Goal: Navigation & Orientation: Find specific page/section

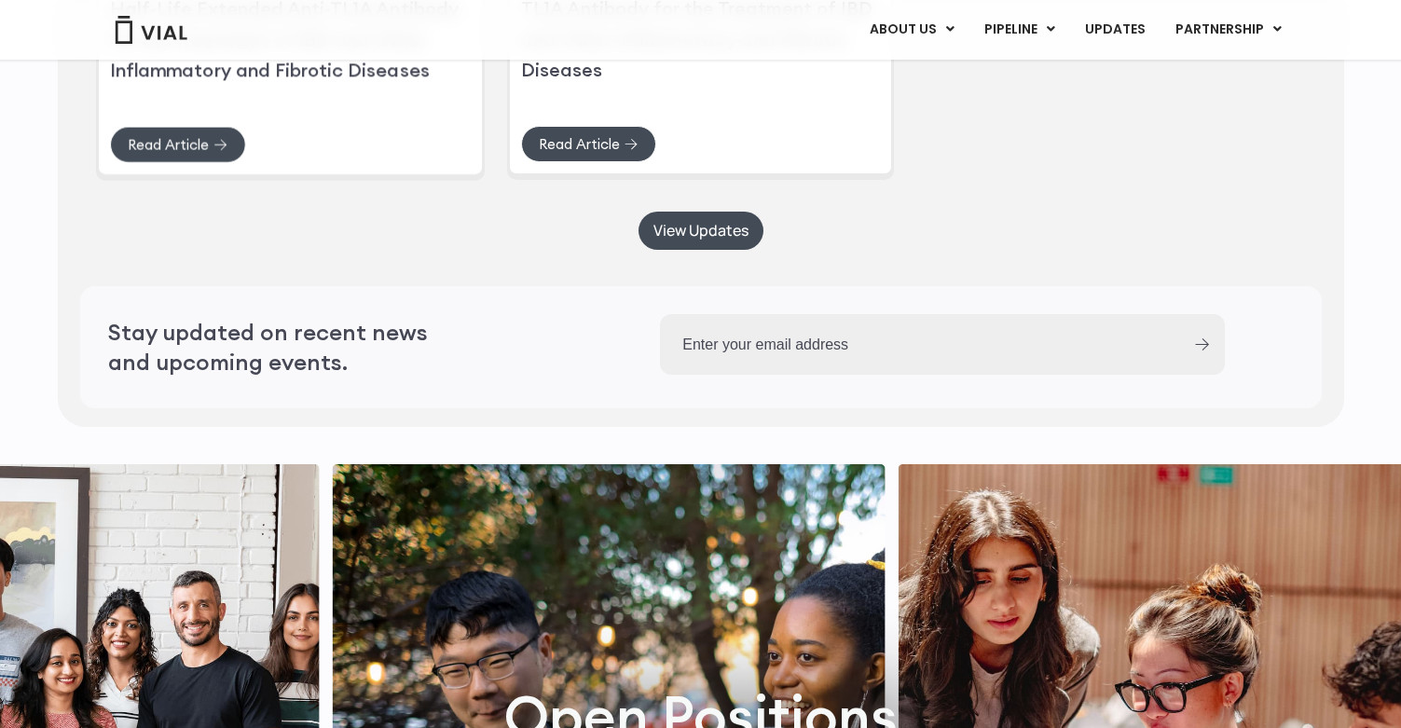
scroll to position [4545, 0]
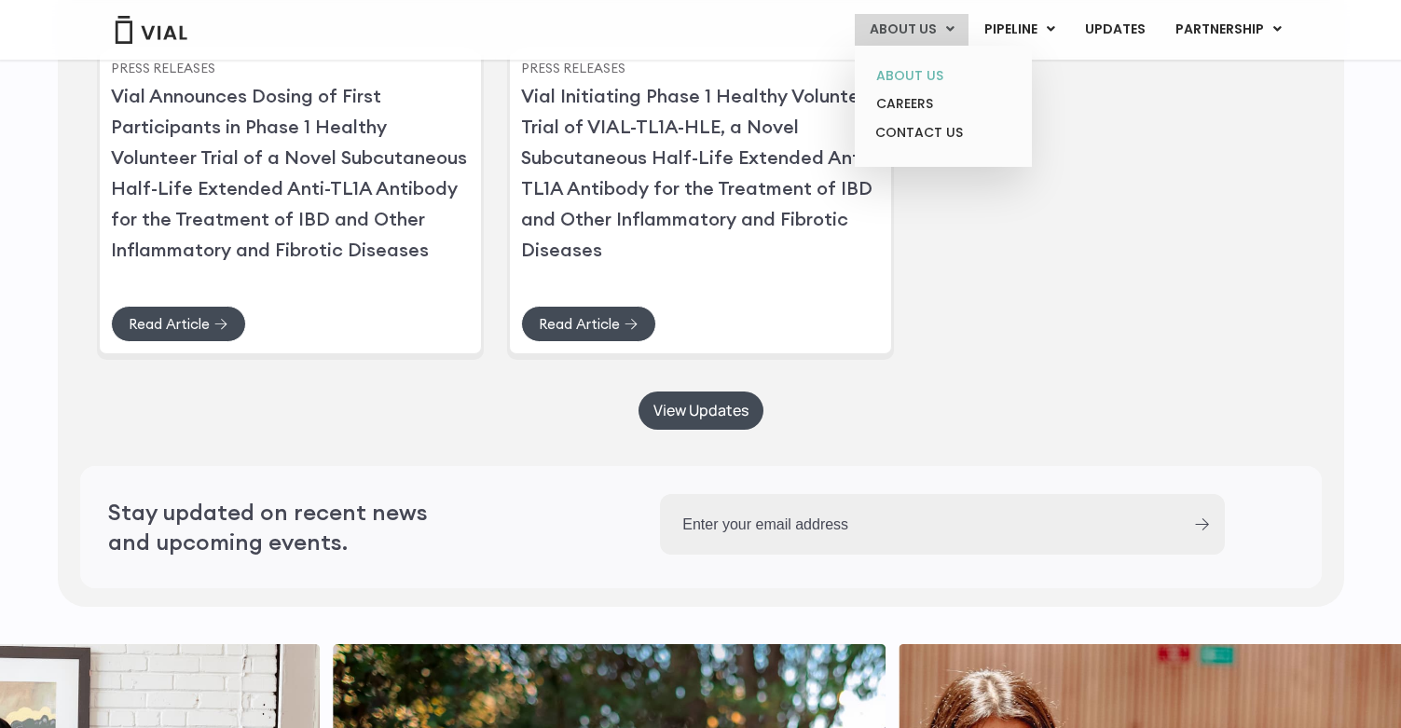
click at [909, 67] on link "ABOUT US" at bounding box center [942, 76] width 163 height 29
click at [909, 68] on link "ABOUT US" at bounding box center [942, 76] width 163 height 29
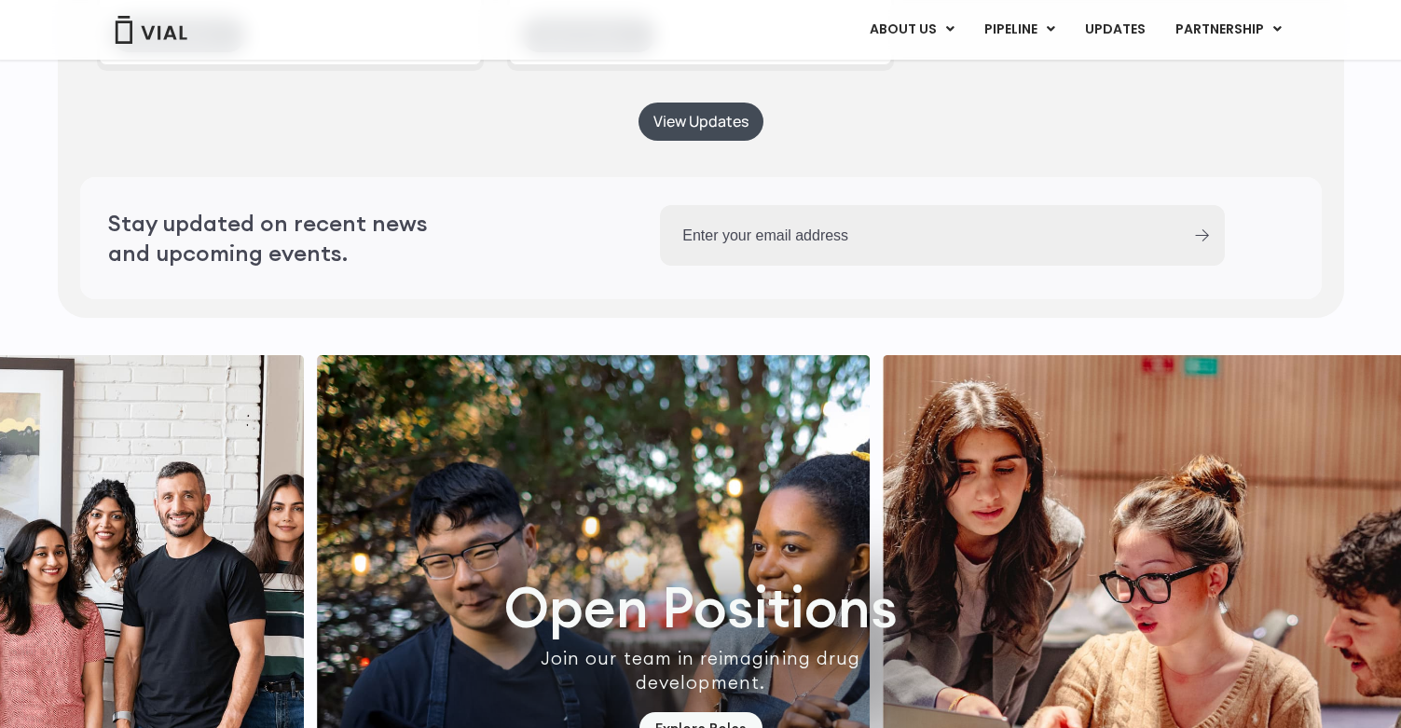
scroll to position [4545, 0]
